Goal: Entertainment & Leisure: Consume media (video, audio)

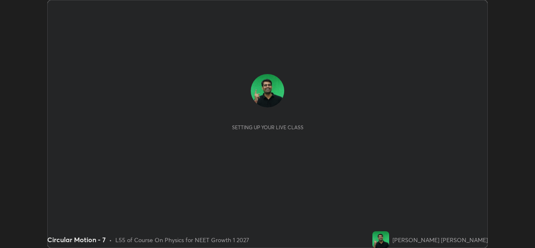
scroll to position [248, 535]
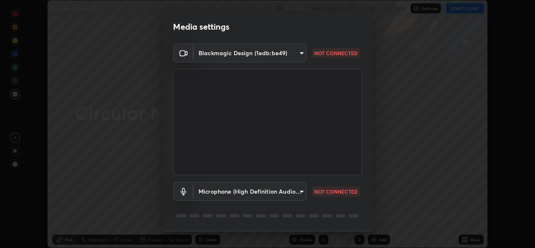
type input "b4951f90531da0d842cdcd629816b7b2be3c5c01230d926a2f210d32d9644bff"
type input "99848f2a9d109760ec62b66e2f255c73a791916cfc686045695a6d5e2156f403"
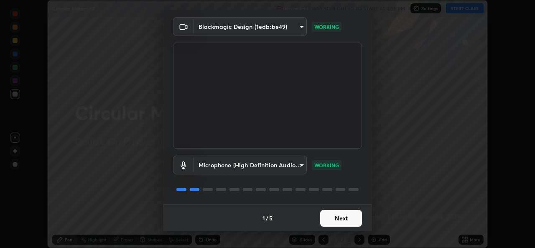
click at [324, 218] on button "Next" at bounding box center [341, 218] width 42 height 17
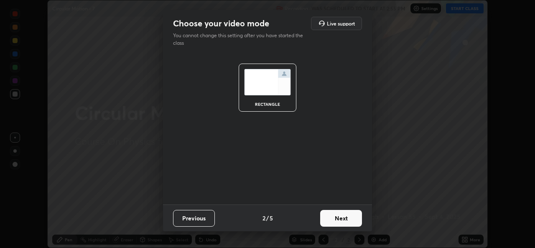
scroll to position [0, 0]
click at [326, 219] on button "Next" at bounding box center [341, 218] width 42 height 17
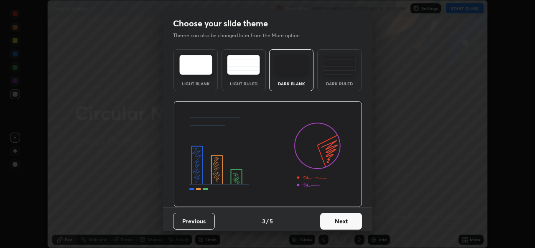
click at [328, 220] on button "Next" at bounding box center [341, 221] width 42 height 17
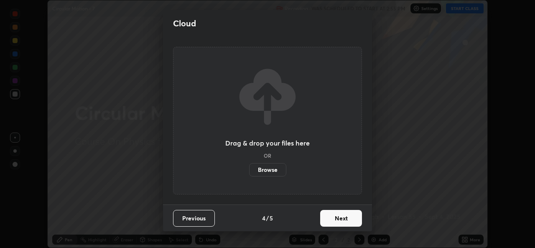
click at [329, 219] on button "Next" at bounding box center [341, 218] width 42 height 17
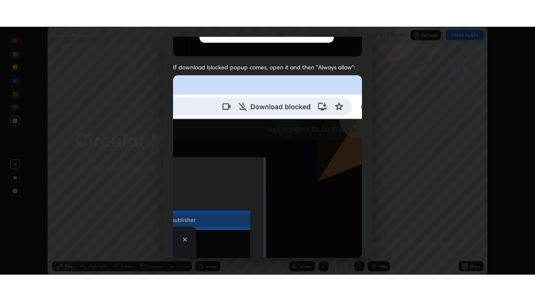
scroll to position [197, 0]
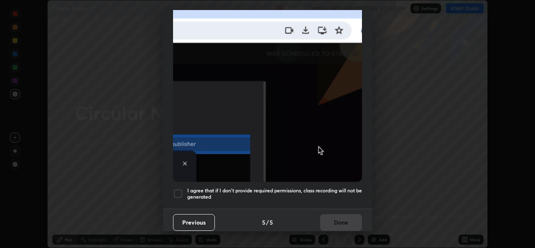
click at [181, 192] on div at bounding box center [178, 194] width 10 height 10
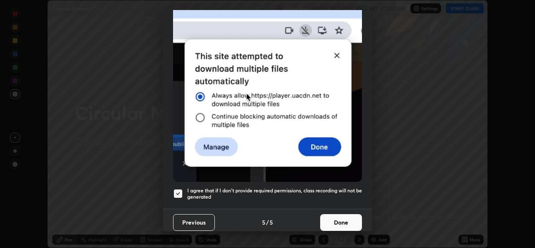
click at [326, 214] on button "Done" at bounding box center [341, 222] width 42 height 17
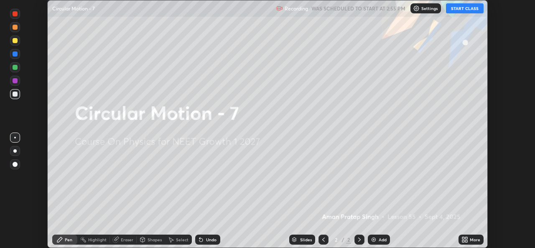
click at [465, 9] on button "START CLASS" at bounding box center [465, 8] width 38 height 10
click at [466, 238] on icon at bounding box center [466, 238] width 2 height 2
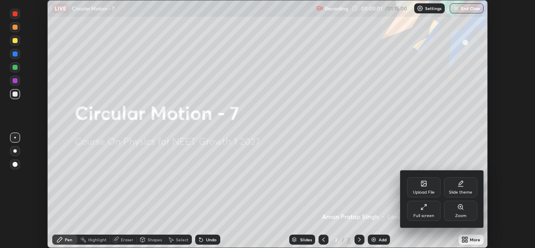
click at [414, 206] on div "Full screen" at bounding box center [423, 211] width 33 height 20
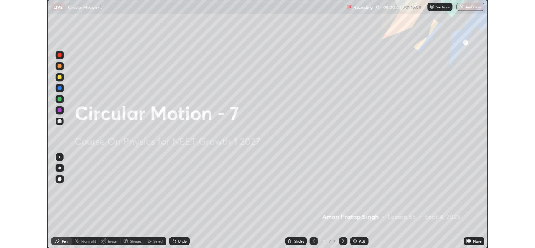
scroll to position [301, 535]
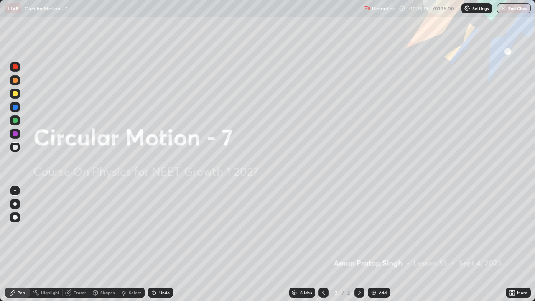
click at [378, 247] on div "Add" at bounding box center [379, 293] width 22 height 10
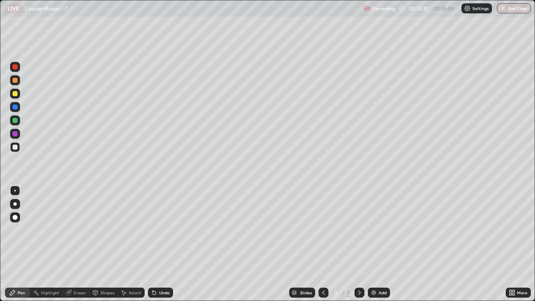
click at [19, 147] on div at bounding box center [15, 147] width 10 height 10
click at [16, 203] on div at bounding box center [14, 203] width 3 height 3
click at [76, 247] on div "Eraser" at bounding box center [80, 293] width 13 height 4
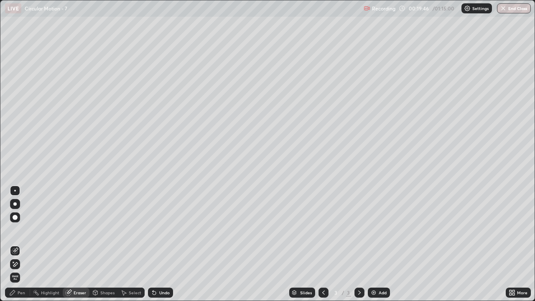
click at [18, 247] on div "Pen" at bounding box center [22, 293] width 8 height 4
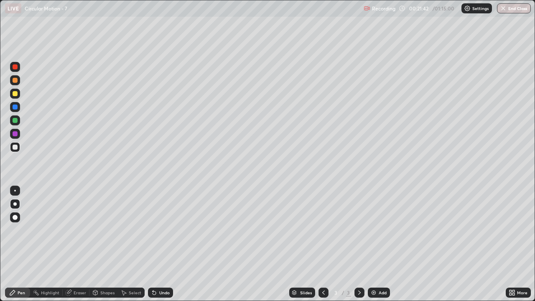
click at [79, 247] on div "Eraser" at bounding box center [80, 293] width 13 height 4
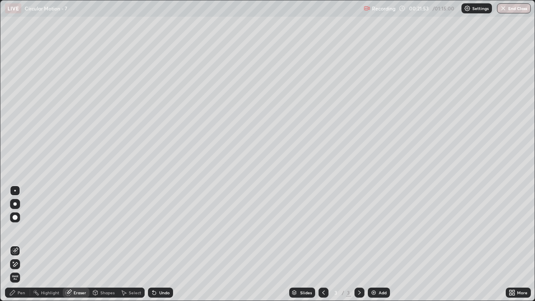
click at [21, 247] on div "Pen" at bounding box center [22, 293] width 8 height 4
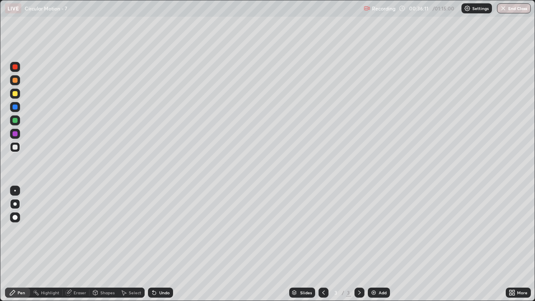
click at [375, 247] on img at bounding box center [373, 292] width 7 height 7
click at [15, 95] on div at bounding box center [15, 93] width 5 height 5
click at [380, 247] on div "Add" at bounding box center [379, 293] width 22 height 10
click at [323, 247] on icon at bounding box center [323, 292] width 7 height 7
click at [359, 247] on icon at bounding box center [359, 292] width 7 height 7
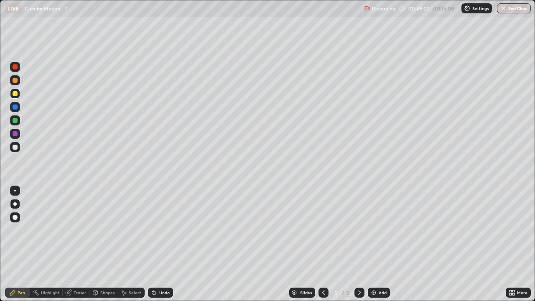
click at [379, 247] on div "Add" at bounding box center [383, 293] width 8 height 4
click at [371, 247] on img at bounding box center [373, 292] width 7 height 7
click at [18, 147] on div at bounding box center [15, 147] width 10 height 10
click at [321, 247] on icon at bounding box center [323, 292] width 7 height 7
click at [381, 247] on div "Add" at bounding box center [379, 293] width 22 height 10
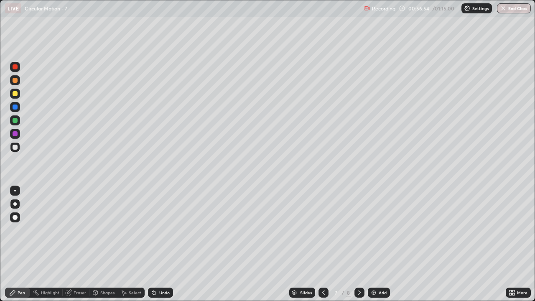
click at [14, 97] on div at bounding box center [15, 94] width 10 height 10
click at [323, 247] on icon at bounding box center [323, 292] width 7 height 7
click at [359, 247] on icon at bounding box center [359, 292] width 7 height 7
click at [74, 247] on div "Eraser" at bounding box center [80, 293] width 13 height 4
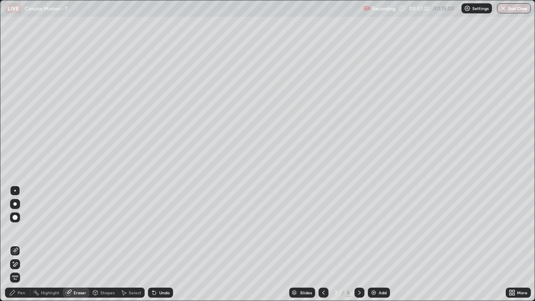
click at [25, 247] on div "Pen" at bounding box center [17, 293] width 25 height 10
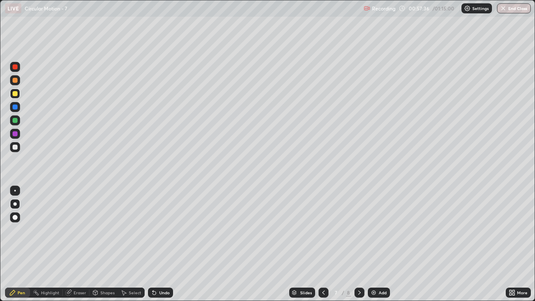
click at [70, 247] on icon at bounding box center [68, 292] width 7 height 7
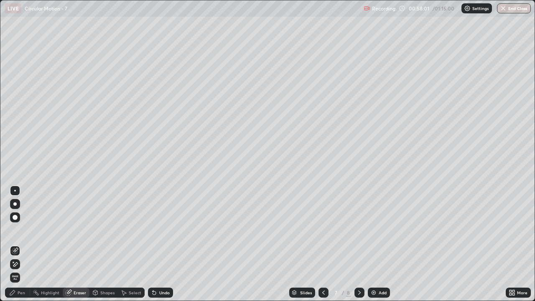
click at [23, 247] on div "Pen" at bounding box center [22, 293] width 8 height 4
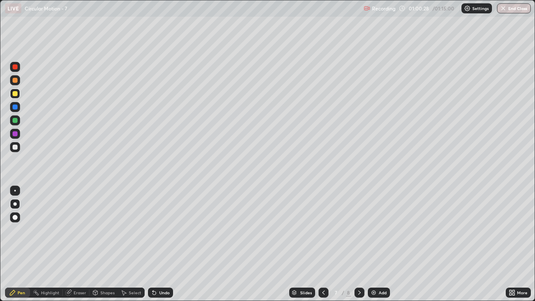
click at [359, 247] on icon at bounding box center [359, 293] width 3 height 4
click at [359, 247] on icon at bounding box center [359, 292] width 7 height 7
click at [378, 247] on div "Add" at bounding box center [379, 293] width 22 height 10
click at [15, 147] on div at bounding box center [15, 147] width 5 height 5
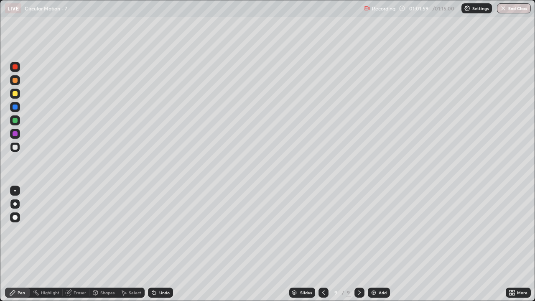
click at [376, 247] on img at bounding box center [373, 292] width 7 height 7
click at [15, 94] on div at bounding box center [15, 93] width 5 height 5
click at [16, 148] on div at bounding box center [15, 147] width 5 height 5
click at [15, 120] on div at bounding box center [15, 120] width 5 height 5
click at [18, 130] on div at bounding box center [15, 134] width 10 height 10
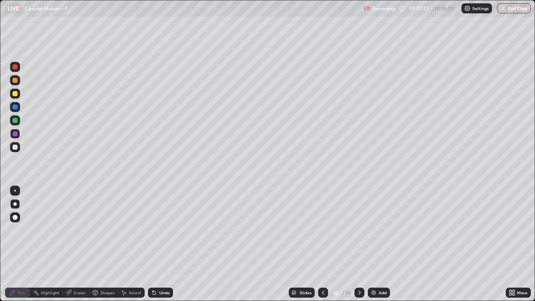
click at [376, 247] on img at bounding box center [373, 292] width 7 height 7
click at [15, 208] on div at bounding box center [15, 204] width 10 height 10
click at [19, 147] on div at bounding box center [15, 147] width 10 height 10
click at [166, 247] on div "Undo" at bounding box center [164, 293] width 10 height 4
click at [162, 247] on div "Undo" at bounding box center [160, 293] width 25 height 10
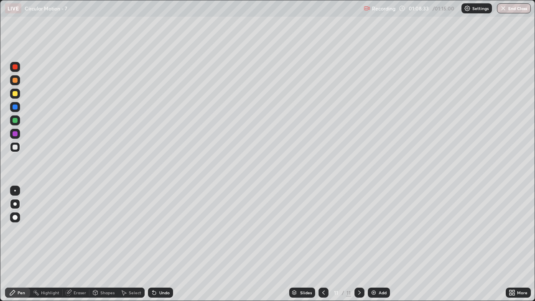
click at [170, 15] on div "LIVE Circular Motion - 7" at bounding box center [182, 8] width 355 height 17
click at [16, 95] on div at bounding box center [15, 93] width 5 height 5
click at [17, 122] on div at bounding box center [15, 120] width 5 height 5
click at [19, 80] on div at bounding box center [15, 80] width 10 height 10
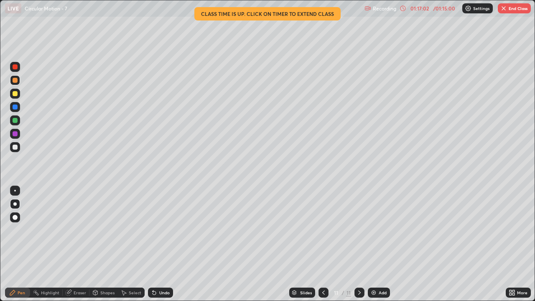
click at [507, 5] on img "button" at bounding box center [503, 8] width 7 height 7
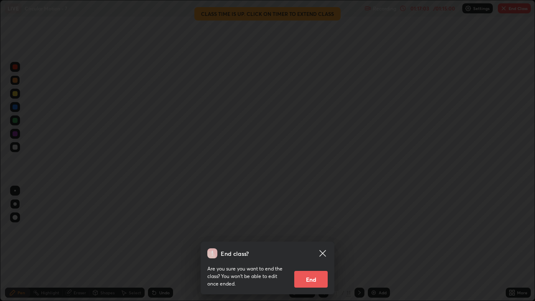
click at [306, 247] on button "End" at bounding box center [310, 279] width 33 height 17
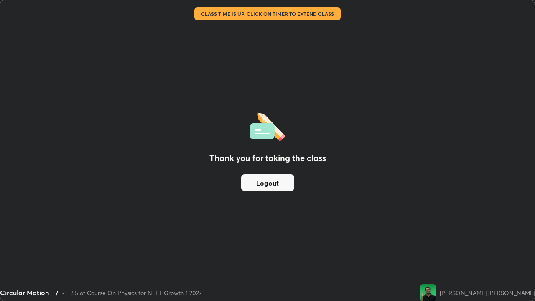
click at [415, 103] on div "Thank you for taking the class Logout" at bounding box center [267, 150] width 534 height 300
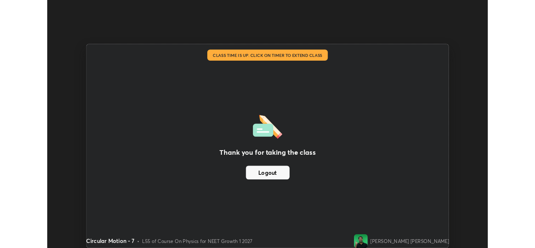
scroll to position [41558, 41271]
